Goal: Task Accomplishment & Management: Manage account settings

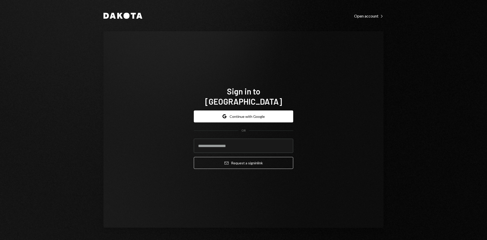
click at [0, 239] on com-1password-button at bounding box center [0, 240] width 0 height 0
click at [236, 141] on input "email" at bounding box center [243, 145] width 99 height 14
type input "*"
type input "**********"
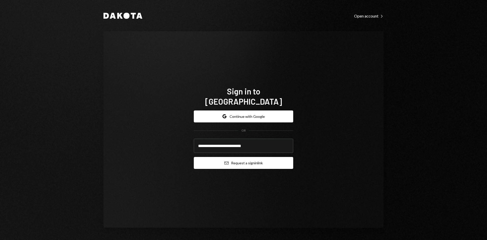
click at [262, 157] on button "Email Request a sign in link" at bounding box center [243, 163] width 99 height 12
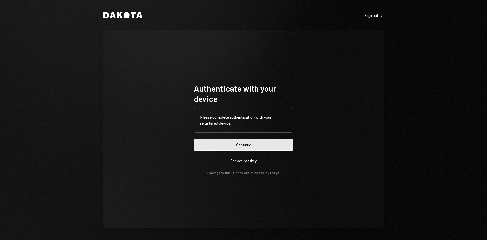
click at [240, 147] on button "Continue" at bounding box center [243, 144] width 99 height 12
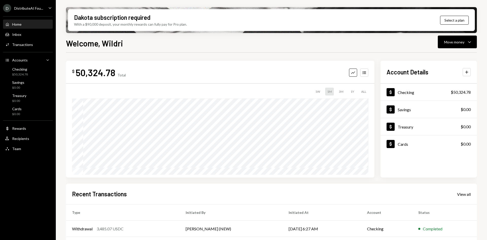
click at [50, 7] on icon "Caret Down" at bounding box center [50, 8] width 6 height 6
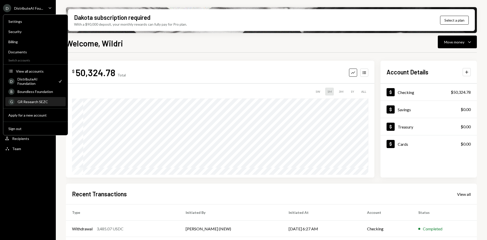
click at [34, 101] on div "GR Research SEZC" at bounding box center [39, 101] width 45 height 4
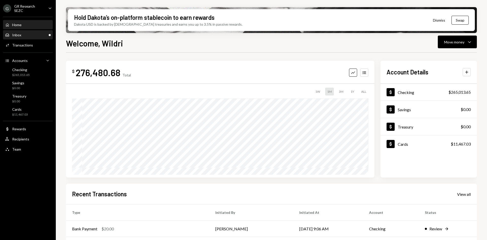
click at [27, 31] on div "Inbox Inbox" at bounding box center [28, 35] width 46 height 9
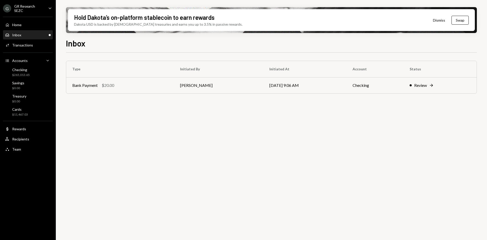
click at [29, 33] on div "Inbox Inbox" at bounding box center [28, 35] width 46 height 5
click at [240, 82] on td "Matteo Grigoletto" at bounding box center [218, 85] width 89 height 16
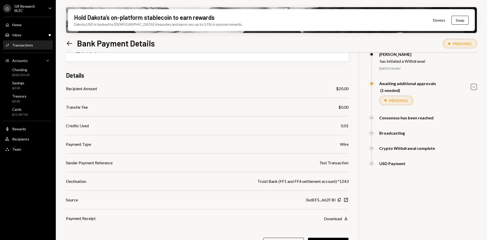
scroll to position [41, 0]
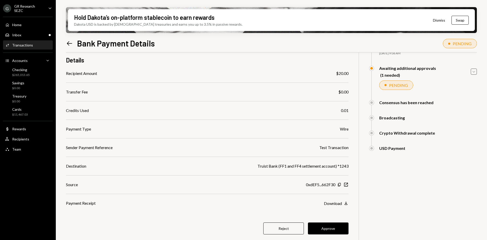
click at [475, 73] on icon "Caret Down" at bounding box center [474, 72] width 6 height 6
